Goal: Entertainment & Leisure: Consume media (video, audio)

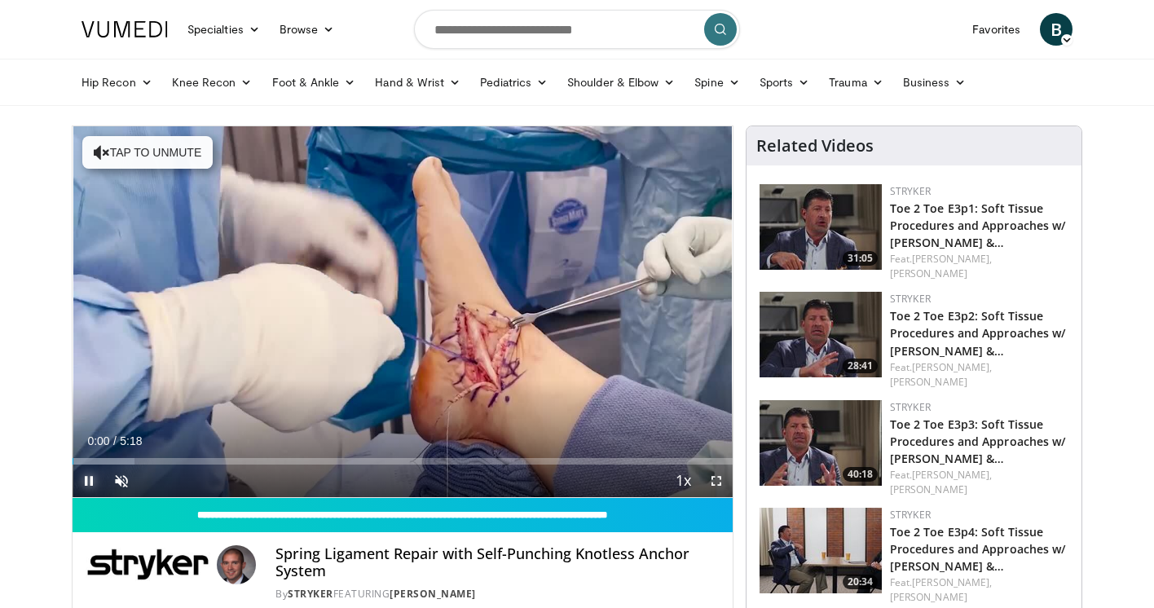
click at [90, 479] on span "Video Player" at bounding box center [89, 481] width 33 height 33
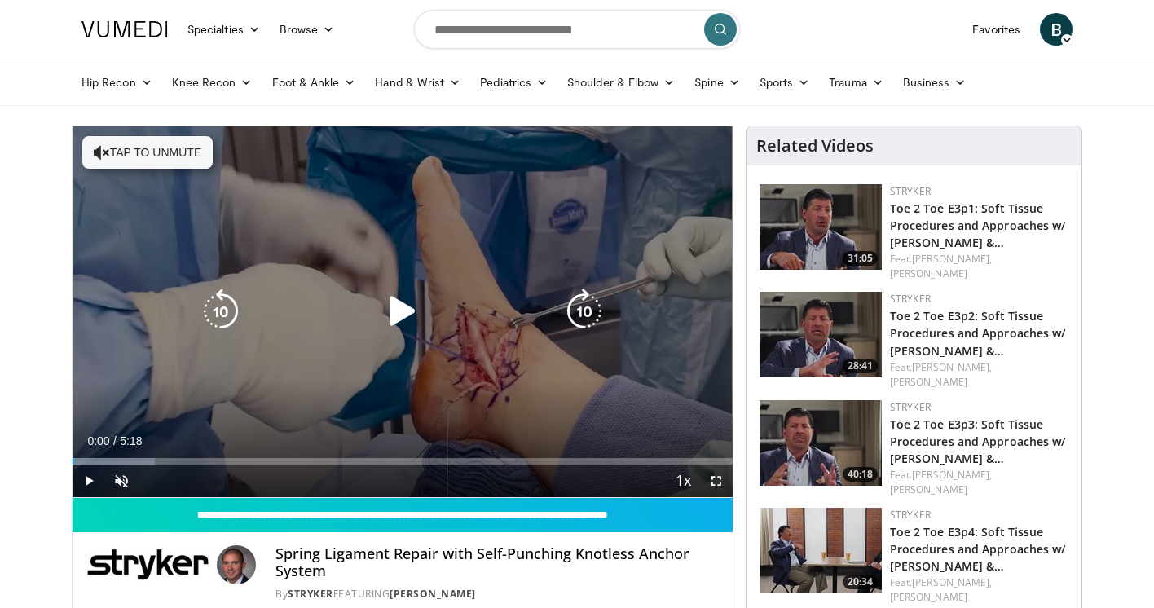
click at [409, 295] on icon "Video Player" at bounding box center [403, 312] width 46 height 46
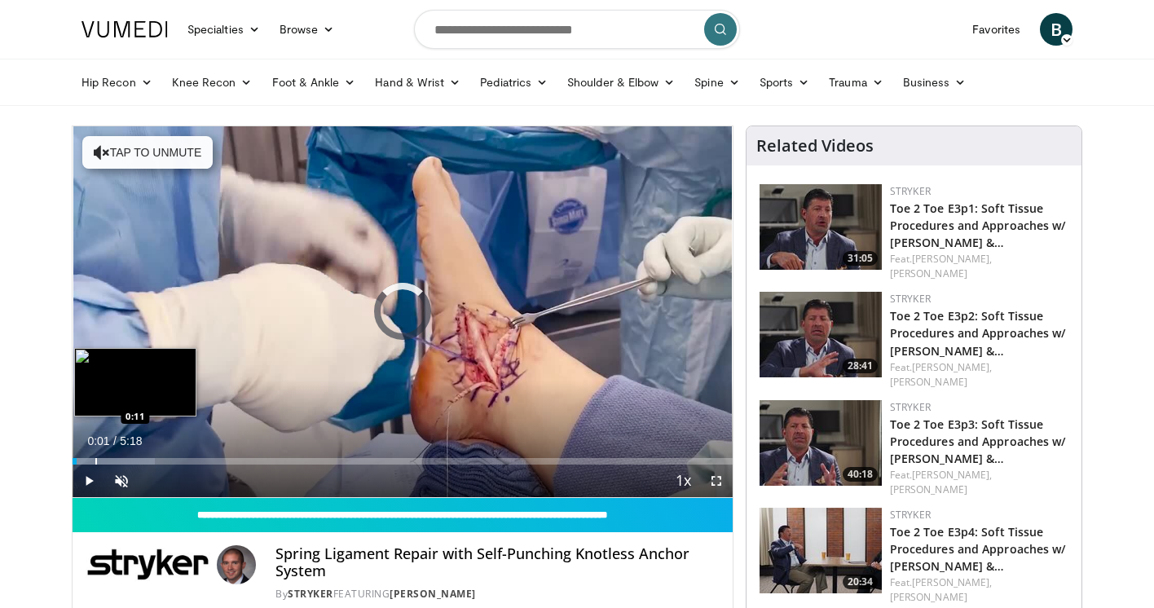
click at [95, 458] on div "Progress Bar" at bounding box center [96, 461] width 2 height 7
click at [123, 452] on div "Loaded : 15.72% 0:11 0:23" at bounding box center [403, 456] width 660 height 15
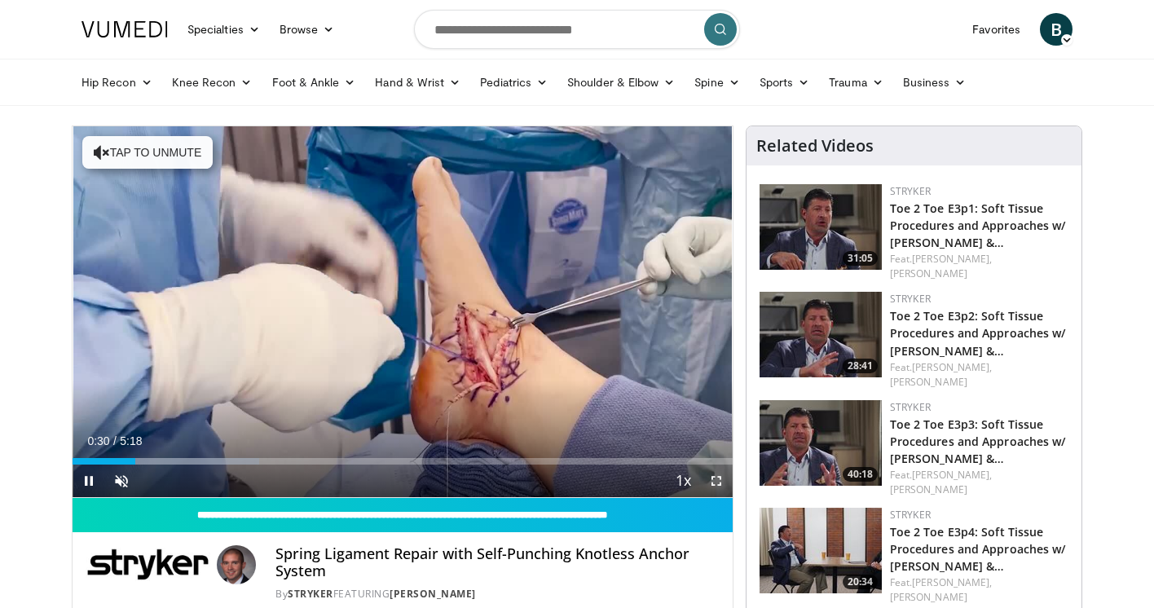
click at [715, 478] on span "Video Player" at bounding box center [716, 481] width 33 height 33
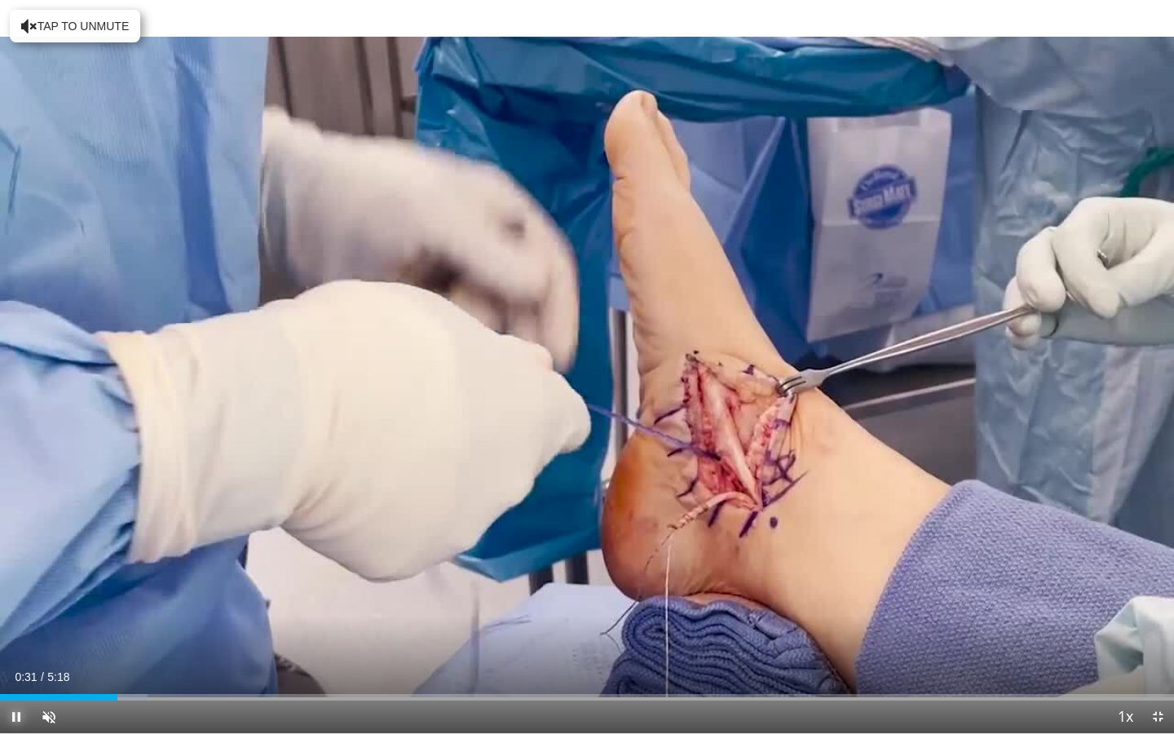
click at [10, 607] on span "Video Player" at bounding box center [16, 716] width 33 height 33
click at [48, 607] on span "Video Player" at bounding box center [49, 716] width 33 height 33
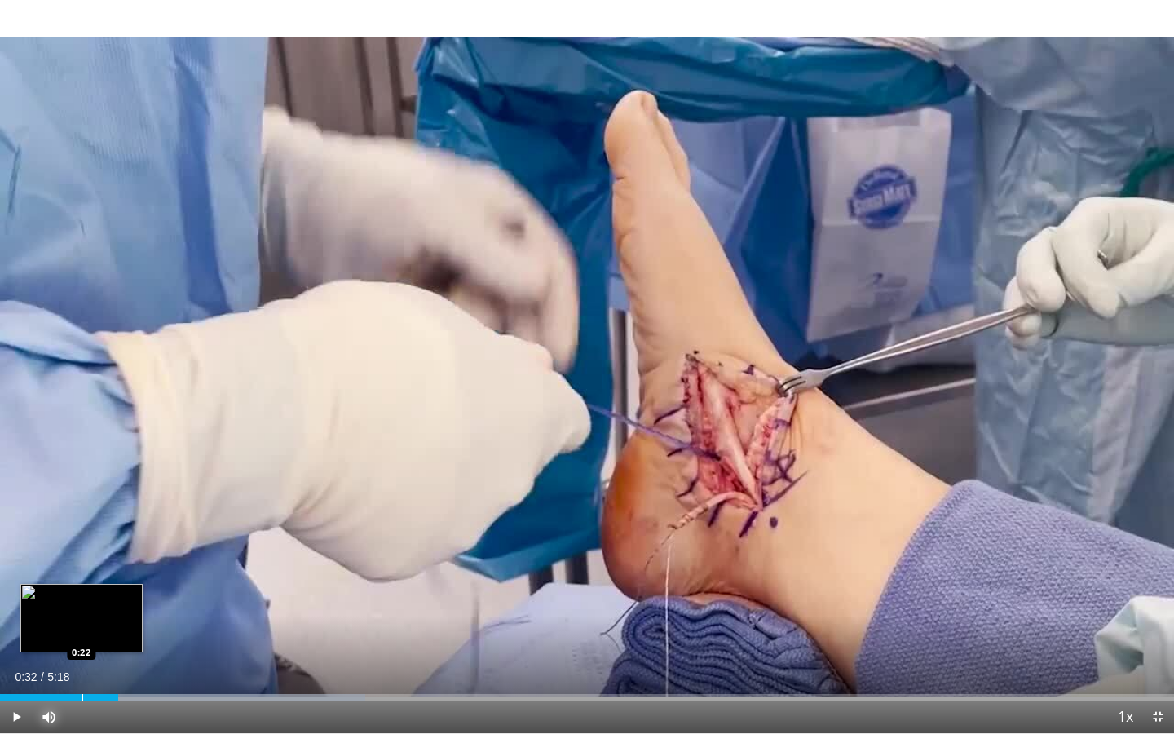
click at [82, 607] on div "Progress Bar" at bounding box center [83, 697] width 2 height 7
click at [33, 607] on button "Mute" at bounding box center [49, 716] width 33 height 33
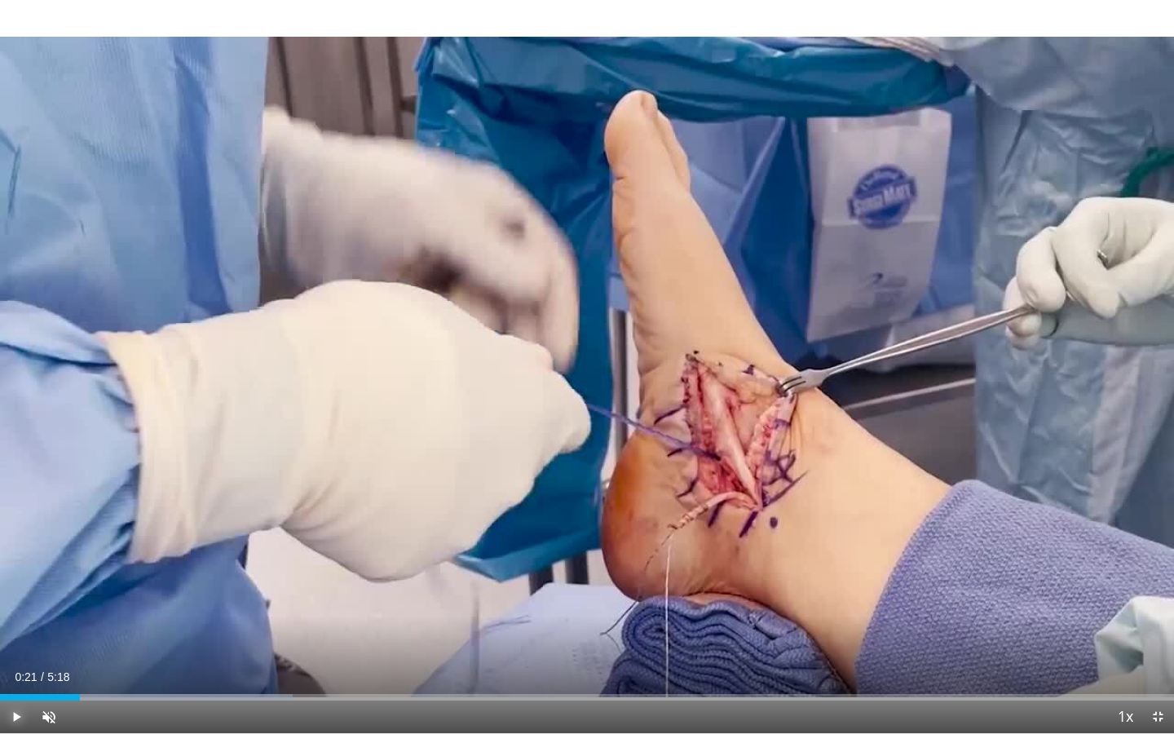
click at [20, 607] on span "Video Player" at bounding box center [16, 716] width 33 height 33
click at [46, 607] on span "Video Player" at bounding box center [49, 716] width 33 height 33
click at [133, 607] on div "Current Time 0:27 / Duration 5:18 Pause Skip Backward Skip Forward Mute 47% Loa…" at bounding box center [587, 716] width 1174 height 33
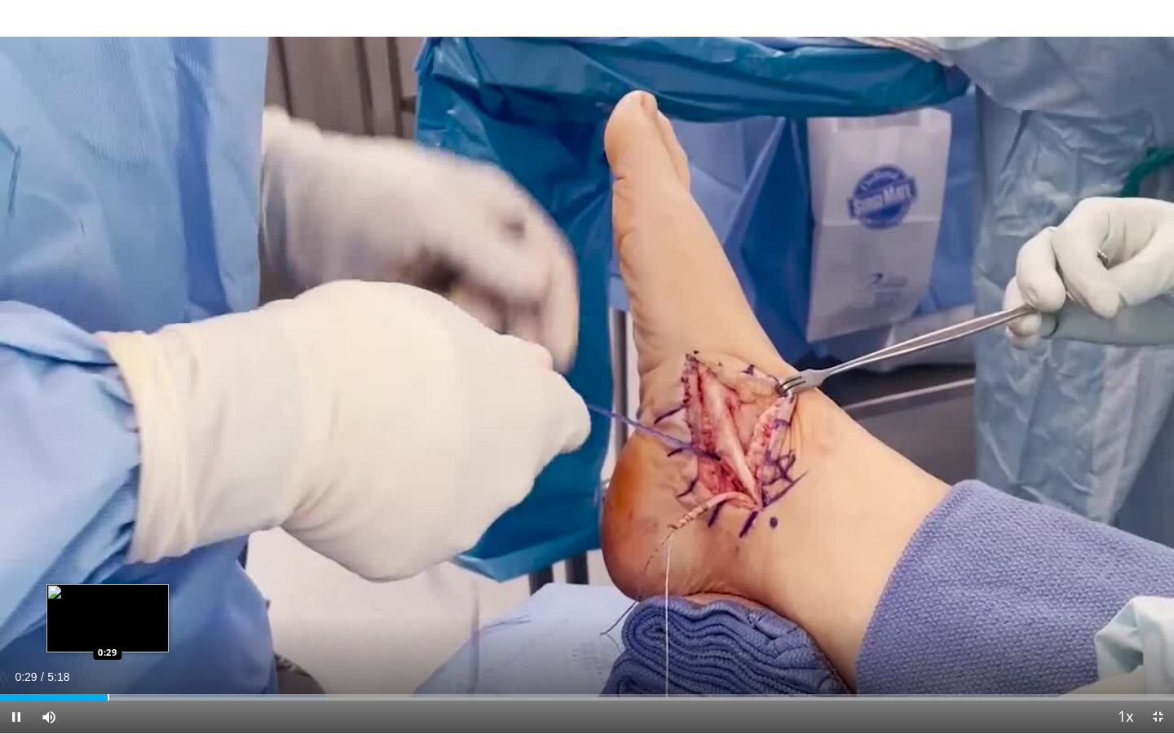
click at [108, 607] on div "Progress Bar" at bounding box center [109, 697] width 2 height 7
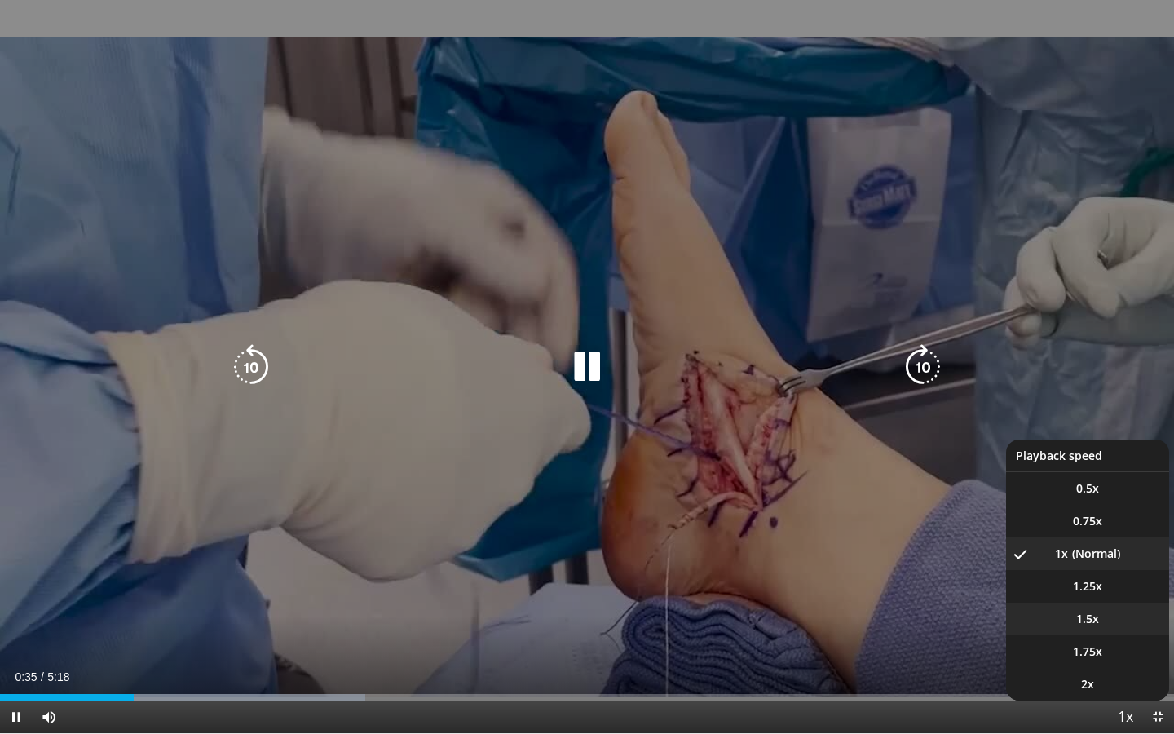
click at [1093, 607] on span "1.5x" at bounding box center [1087, 618] width 23 height 16
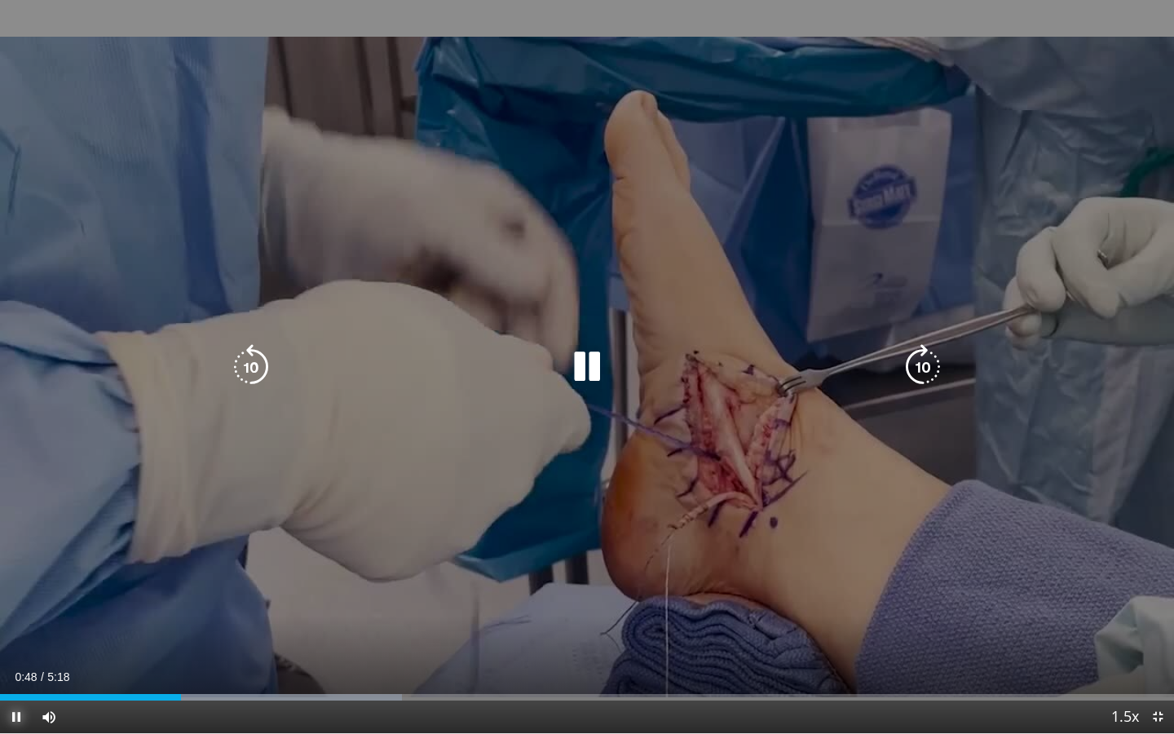
click at [5, 607] on span "Video Player" at bounding box center [16, 716] width 33 height 33
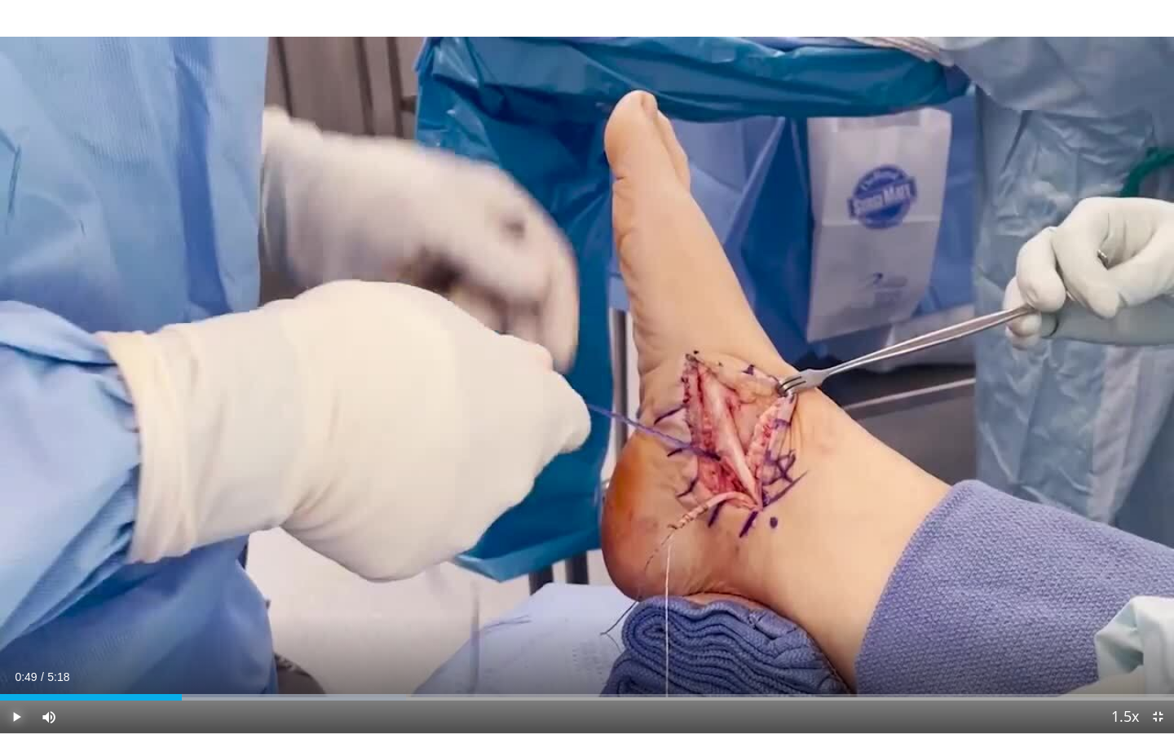
click at [13, 607] on span "Video Player" at bounding box center [16, 716] width 33 height 33
click at [0, 607] on button "Pause" at bounding box center [16, 716] width 33 height 33
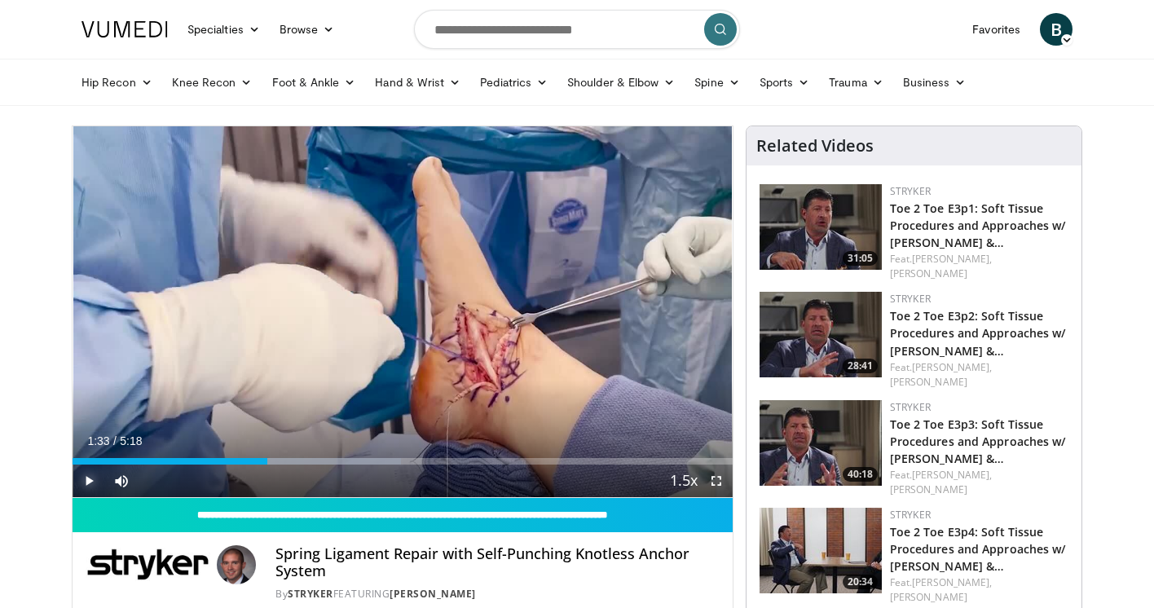
click at [88, 481] on span "Video Player" at bounding box center [89, 481] width 33 height 33
click at [707, 480] on span "Video Player" at bounding box center [716, 481] width 33 height 33
click at [88, 475] on span "Video Player" at bounding box center [89, 481] width 33 height 33
click at [1066, 35] on icon at bounding box center [1066, 39] width 11 height 11
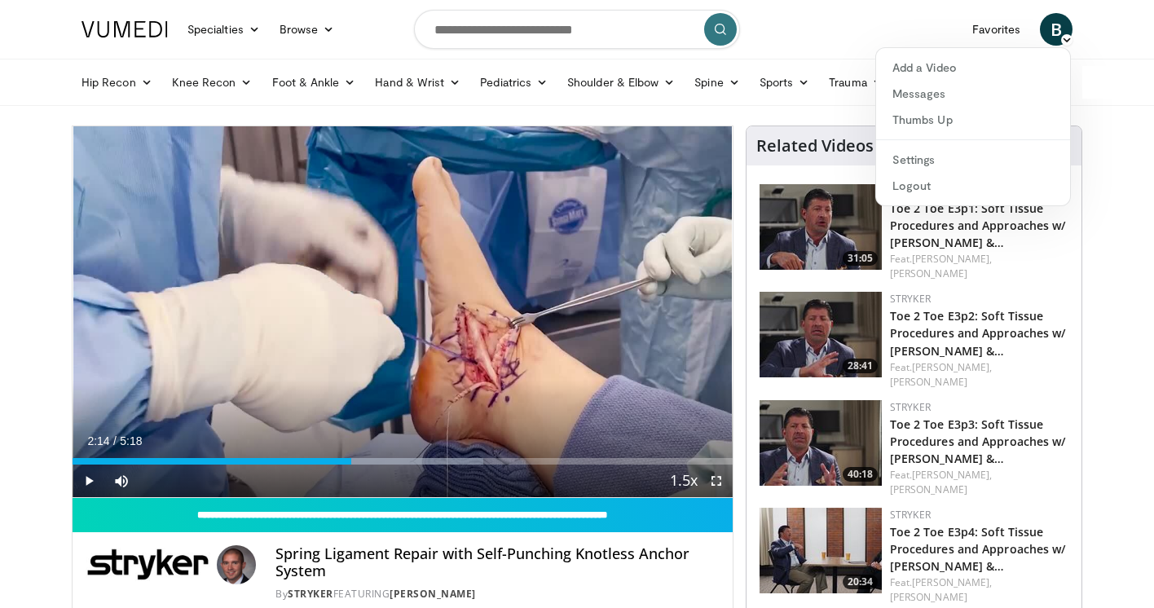
click at [1104, 26] on header "Specialties Adult & Family Medicine Allergy, [MEDICAL_DATA], Immunology Anesthe…" at bounding box center [577, 53] width 1154 height 106
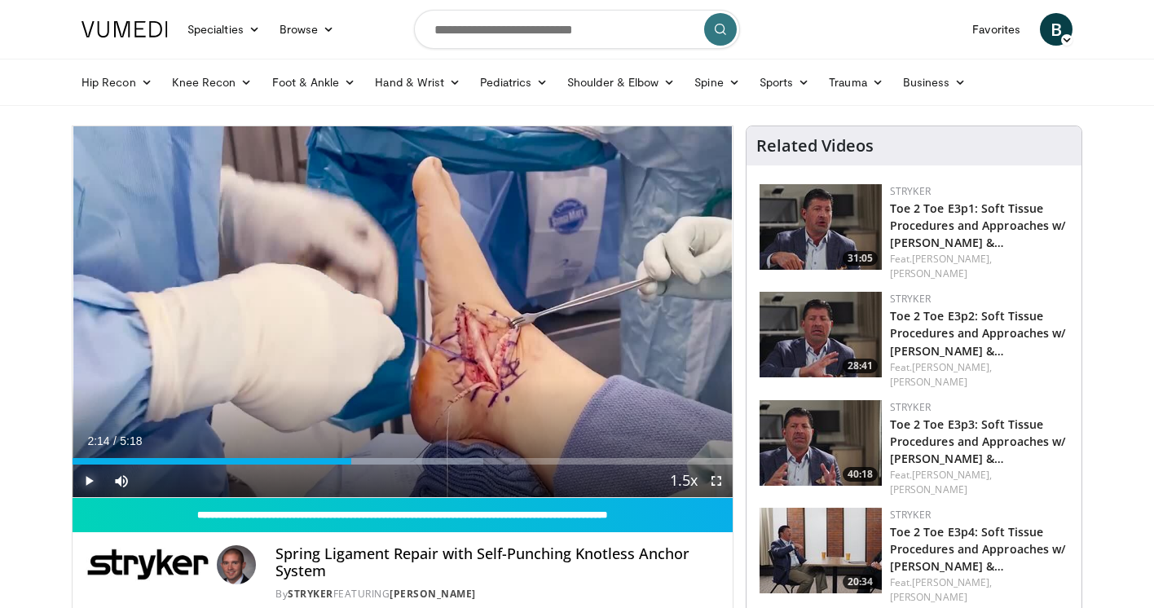
click at [87, 478] on span "Video Player" at bounding box center [89, 481] width 33 height 33
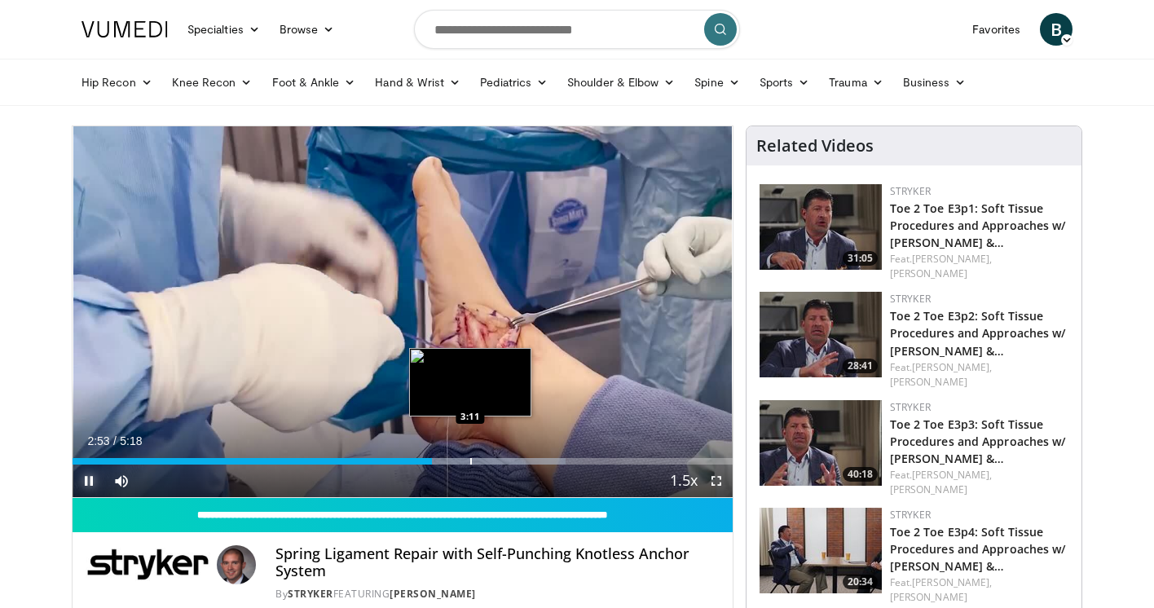
click at [457, 458] on div "Loaded : 74.73% 2:53 3:11" at bounding box center [403, 461] width 660 height 7
click at [483, 462] on div "Progress Bar" at bounding box center [484, 461] width 2 height 7
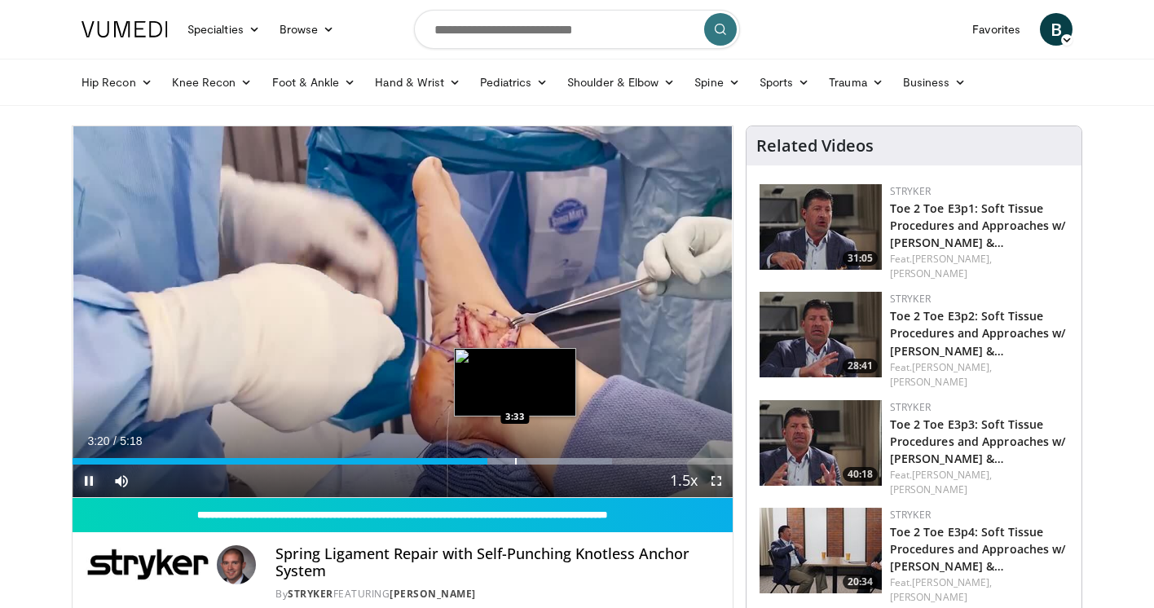
click at [515, 460] on div "Progress Bar" at bounding box center [516, 461] width 2 height 7
click at [531, 462] on div "Progress Bar" at bounding box center [532, 461] width 2 height 7
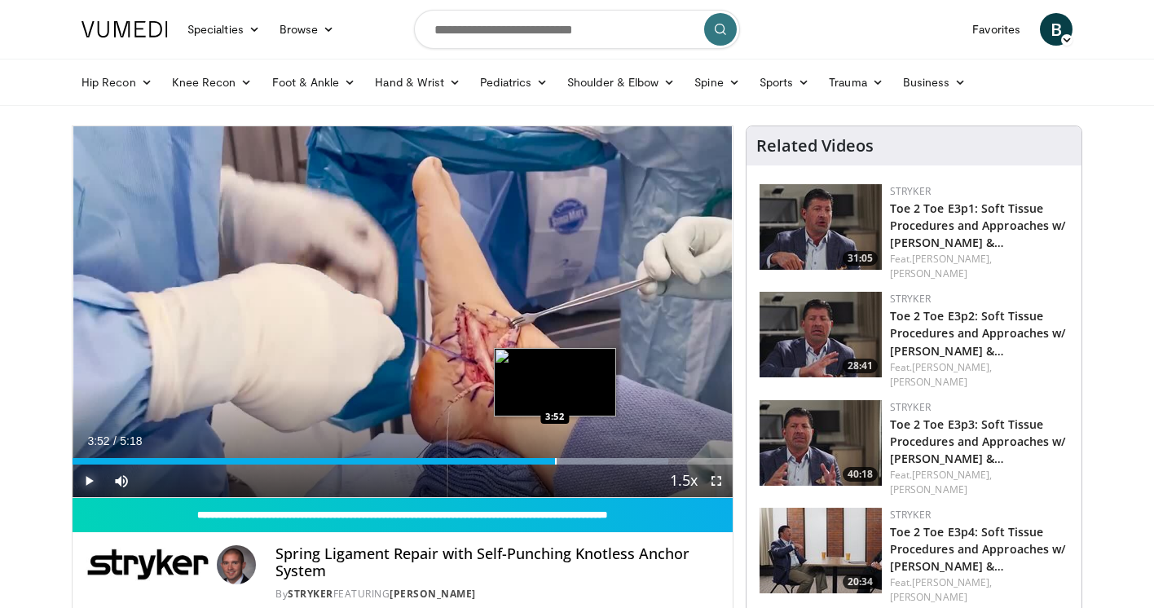
click at [555, 460] on div "Progress Bar" at bounding box center [556, 461] width 2 height 7
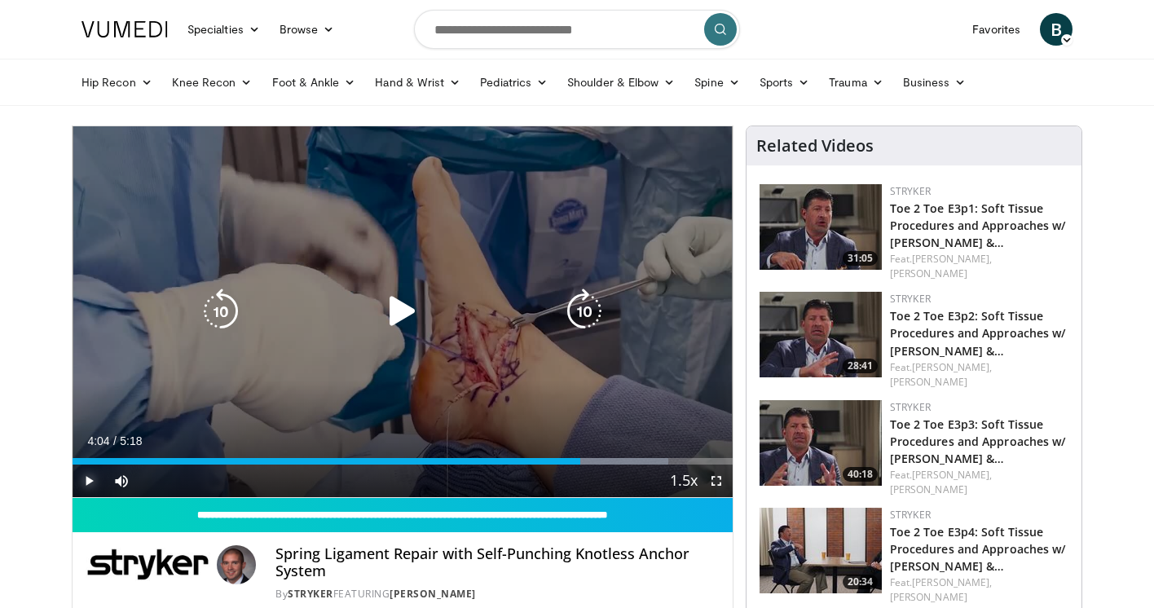
click at [580, 459] on div "Progress Bar" at bounding box center [581, 461] width 174 height 7
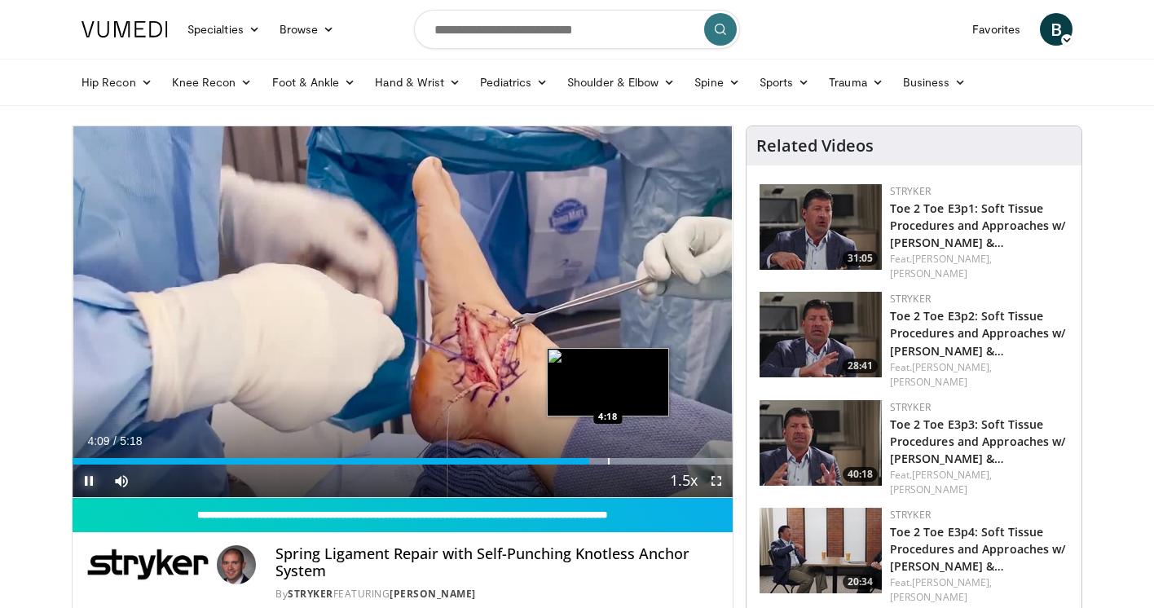
click at [613, 456] on div "Loaded : 97.43% 4:09 4:18" at bounding box center [403, 456] width 660 height 15
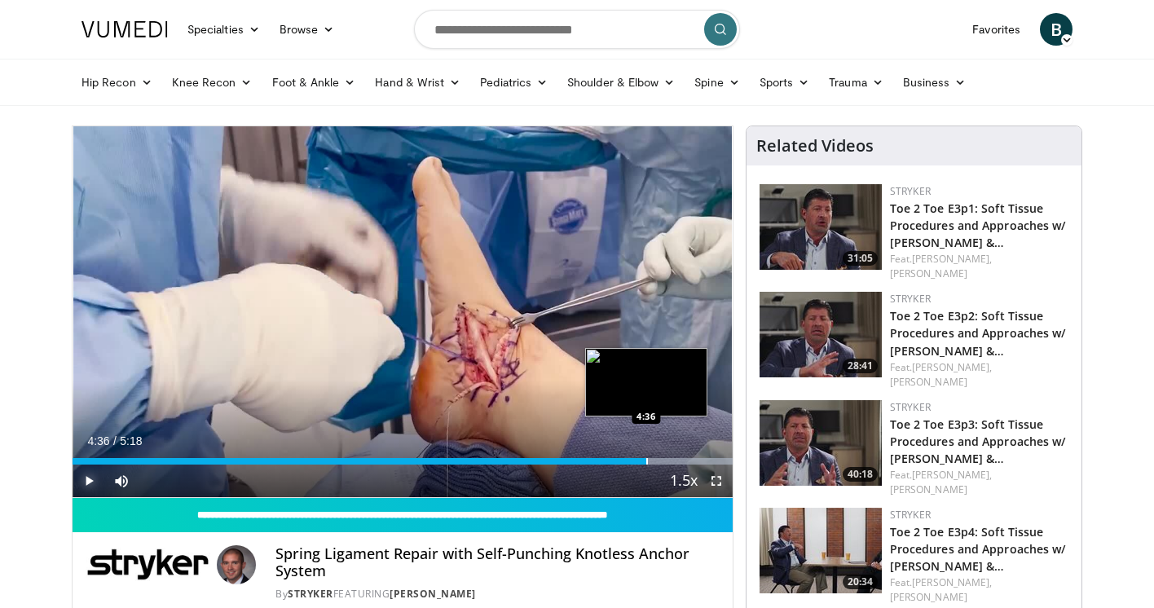
click at [646, 462] on div "Progress Bar" at bounding box center [647, 461] width 2 height 7
click at [668, 460] on div "Progress Bar" at bounding box center [669, 461] width 2 height 7
click at [716, 460] on div "Progress Bar" at bounding box center [717, 461] width 2 height 7
